Goal: Task Accomplishment & Management: Use online tool/utility

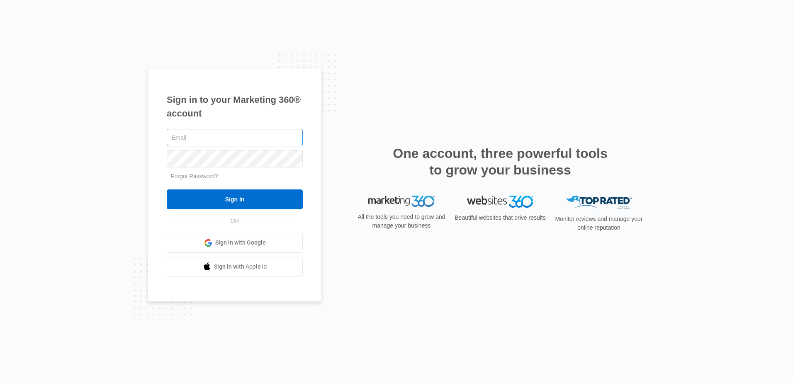
click at [245, 138] on input "text" at bounding box center [235, 137] width 136 height 17
type input "[EMAIL_ADDRESS][DOMAIN_NAME]"
click at [167, 189] on input "Sign In" at bounding box center [235, 199] width 136 height 20
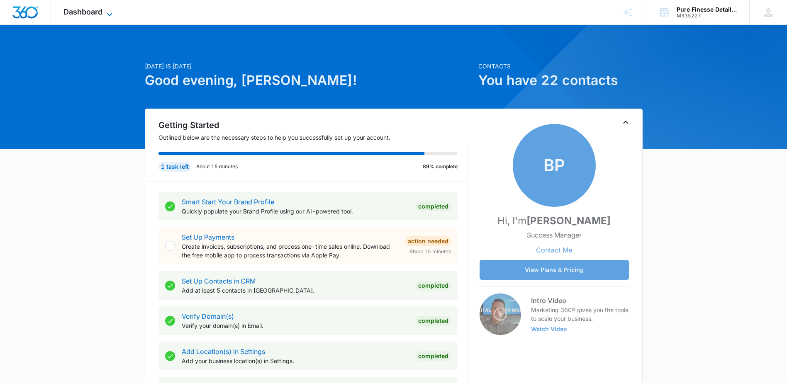
click at [70, 10] on span "Dashboard" at bounding box center [82, 11] width 39 height 9
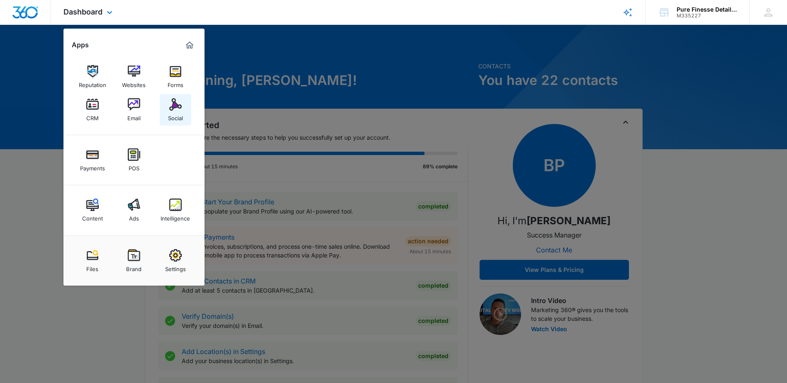
click at [174, 109] on img at bounding box center [175, 104] width 12 height 12
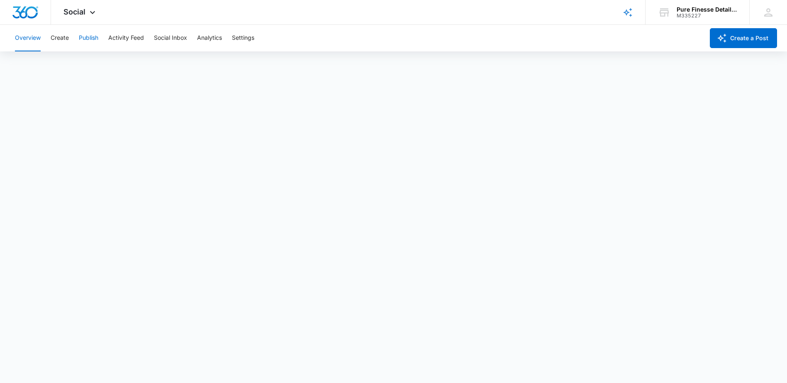
click at [80, 39] on button "Publish" at bounding box center [88, 38] width 19 height 27
